Goal: Task Accomplishment & Management: Complete application form

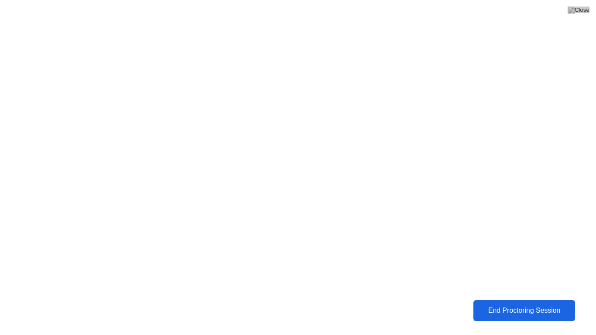
click at [501, 306] on div "End Proctoring Session" at bounding box center [524, 310] width 106 height 9
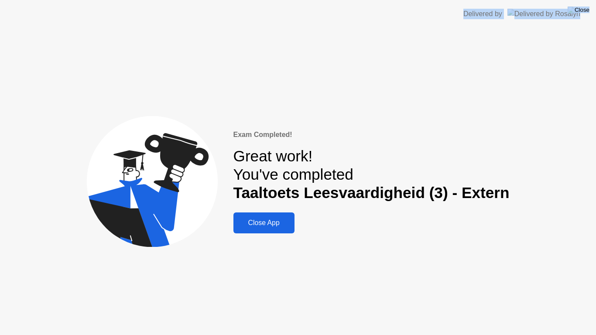
click at [582, 13] on img at bounding box center [578, 10] width 22 height 7
